Goal: Task Accomplishment & Management: Manage account settings

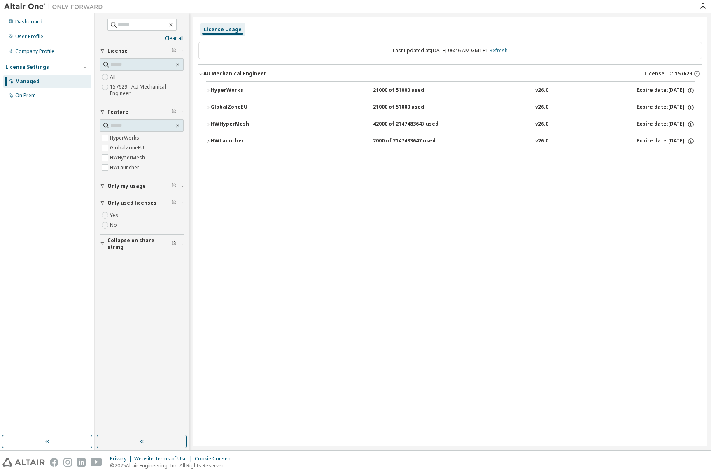
click at [505, 49] on link "Refresh" at bounding box center [498, 50] width 18 height 7
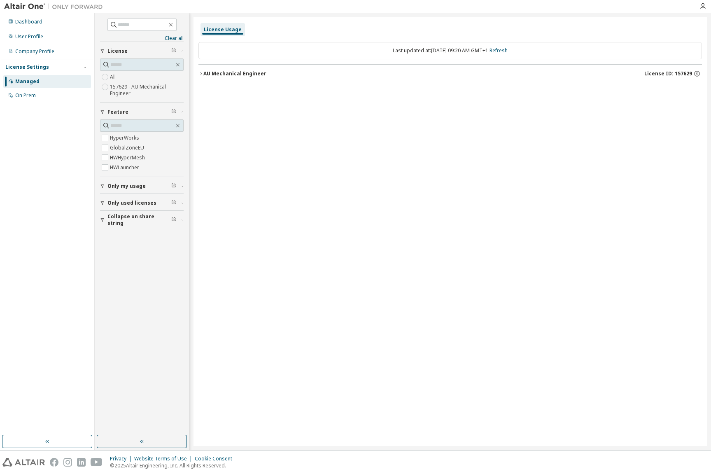
click at [19, 79] on div "Managed" at bounding box center [27, 81] width 24 height 7
click at [701, 5] on icon "button" at bounding box center [702, 6] width 7 height 7
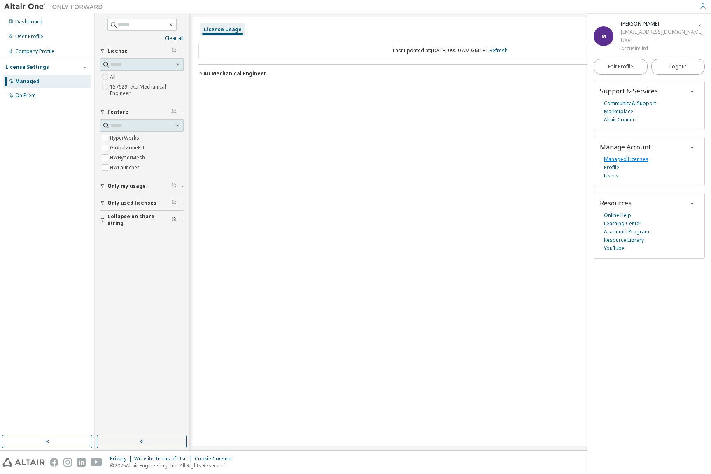
click at [639, 160] on link "Managed Licenses" at bounding box center [626, 159] width 44 height 8
